Goal: Go to known website: Access a specific website the user already knows

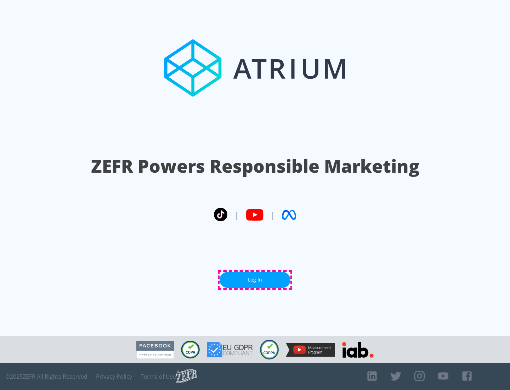
click at [255, 280] on link "Log In" at bounding box center [255, 280] width 71 height 16
